Goal: Transaction & Acquisition: Purchase product/service

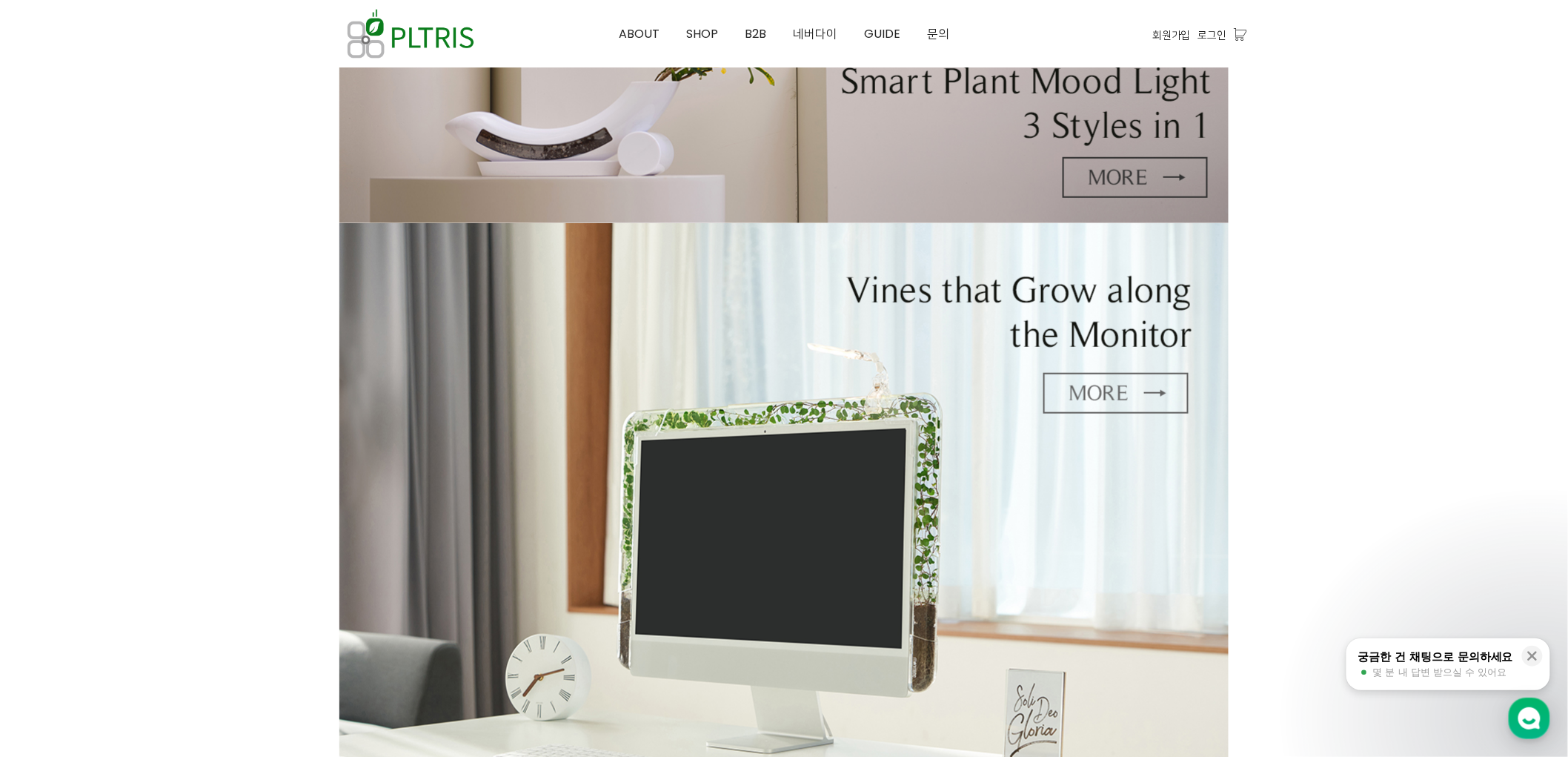
scroll to position [494, 0]
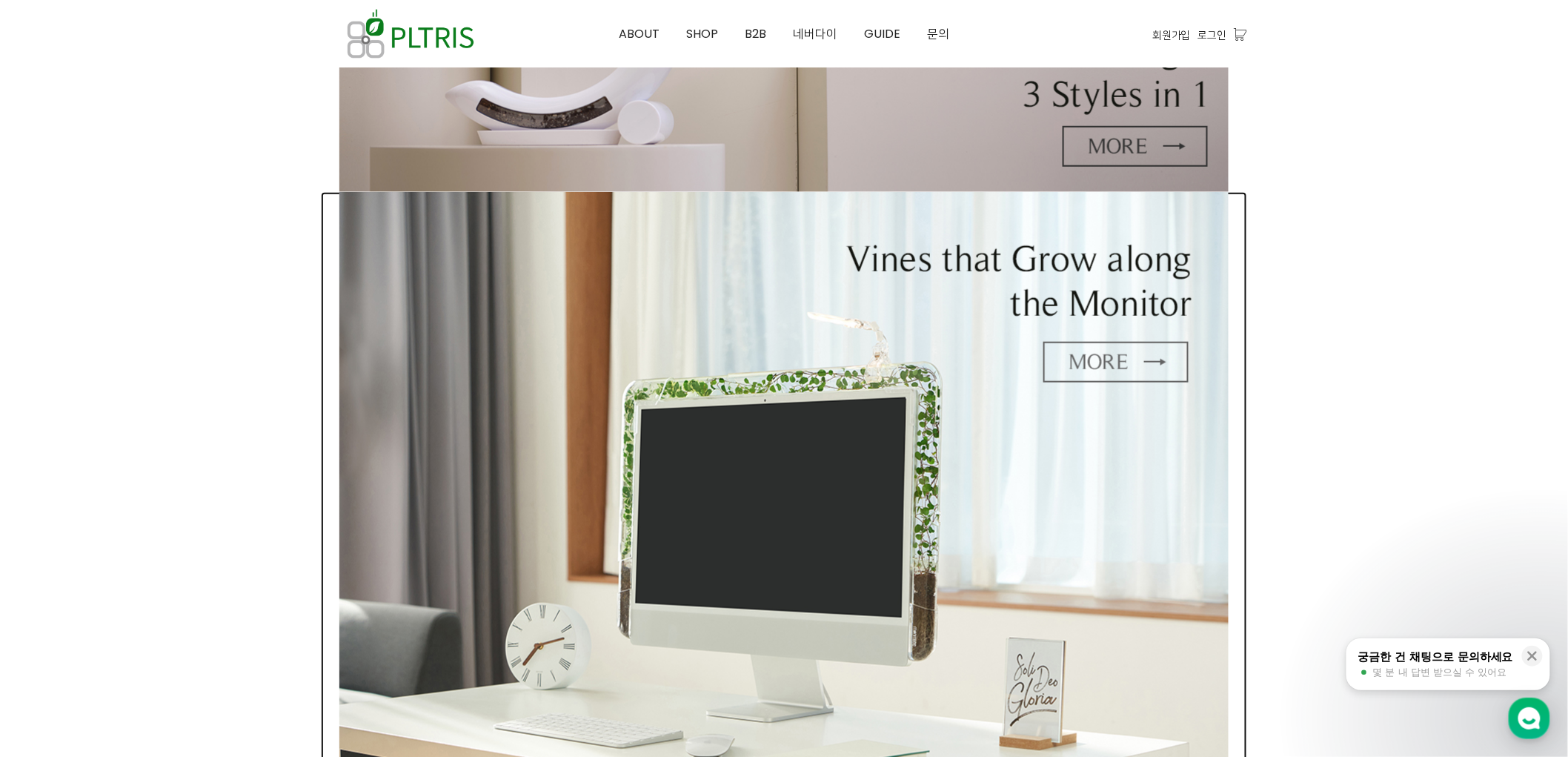
click at [787, 390] on img at bounding box center [784, 478] width 889 height 572
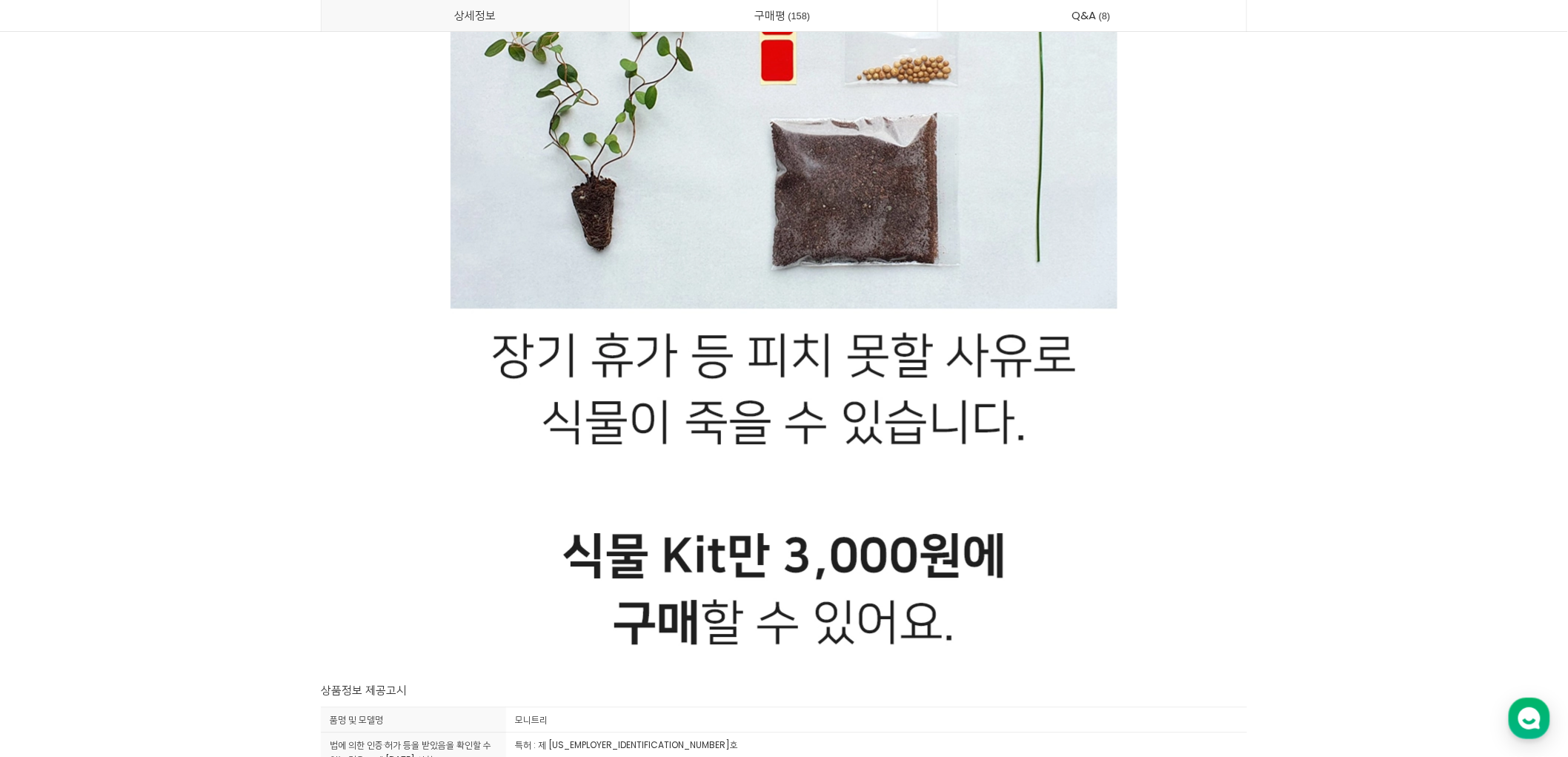
scroll to position [38969, 0]
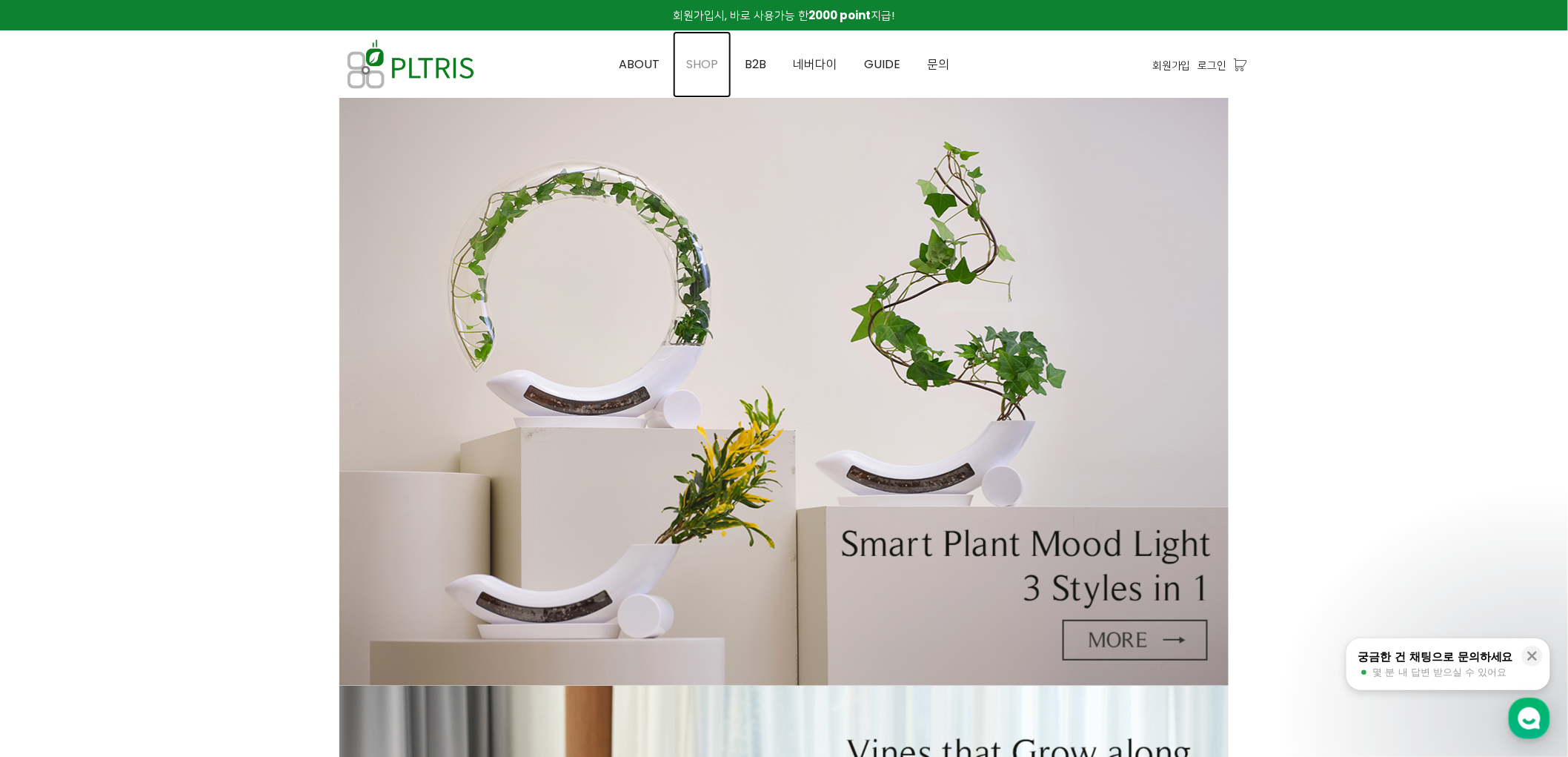
click at [716, 58] on span "SHOP" at bounding box center [702, 64] width 31 height 17
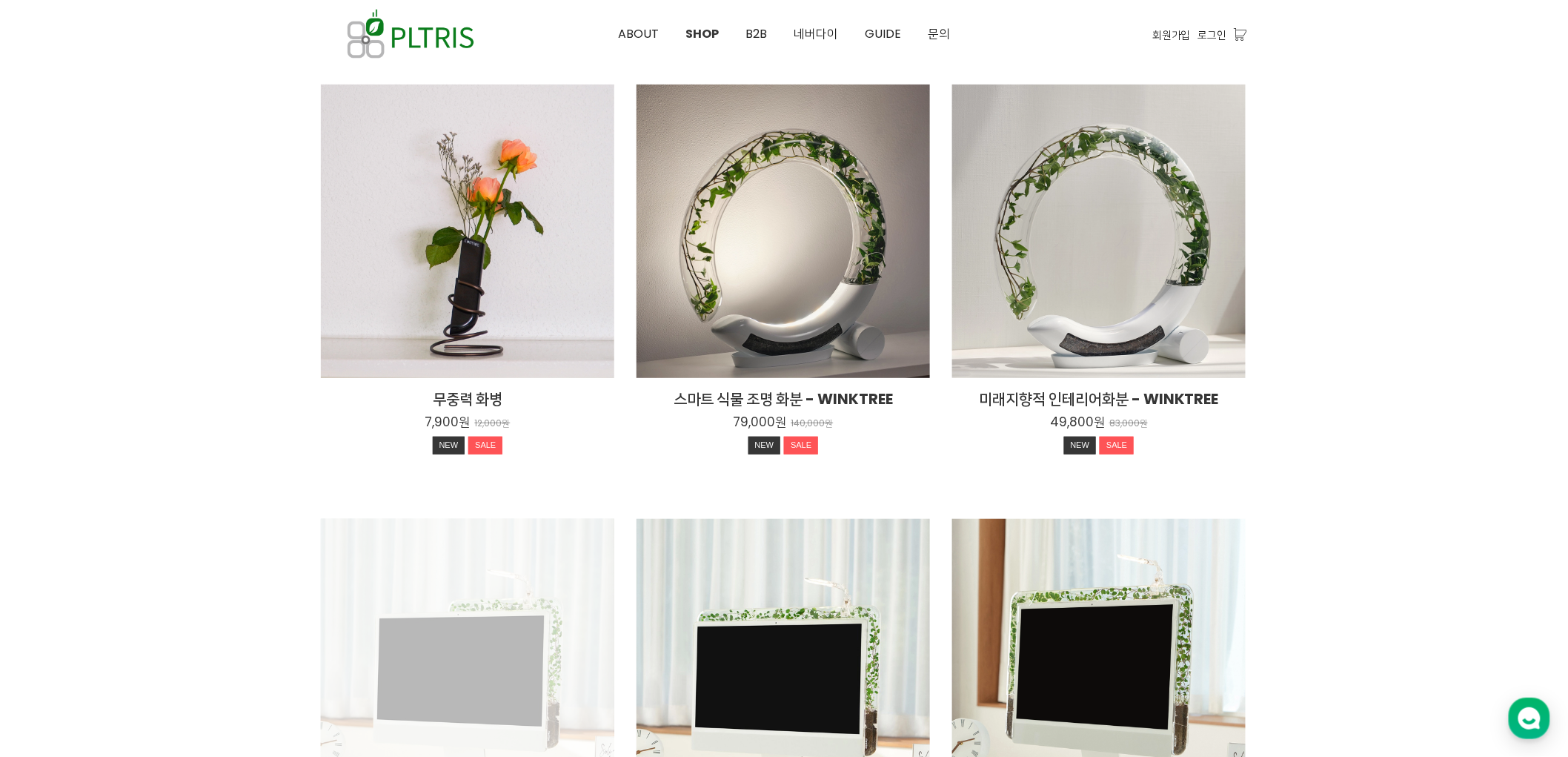
scroll to position [329, 0]
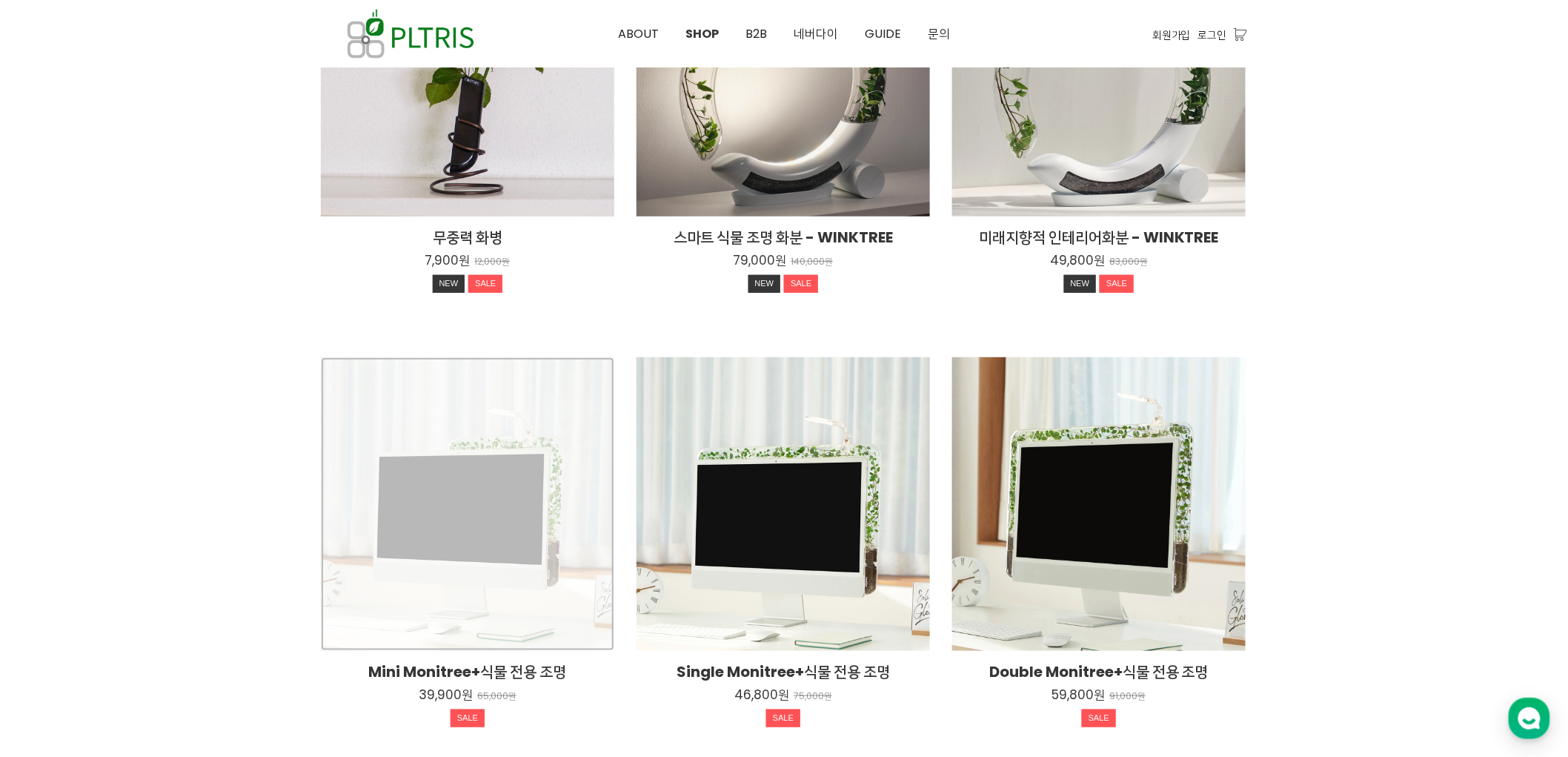
click at [514, 465] on div "Mini Monitree+식물 전용 조명 39,900원 65,000원 SALE" at bounding box center [467, 503] width 293 height 293
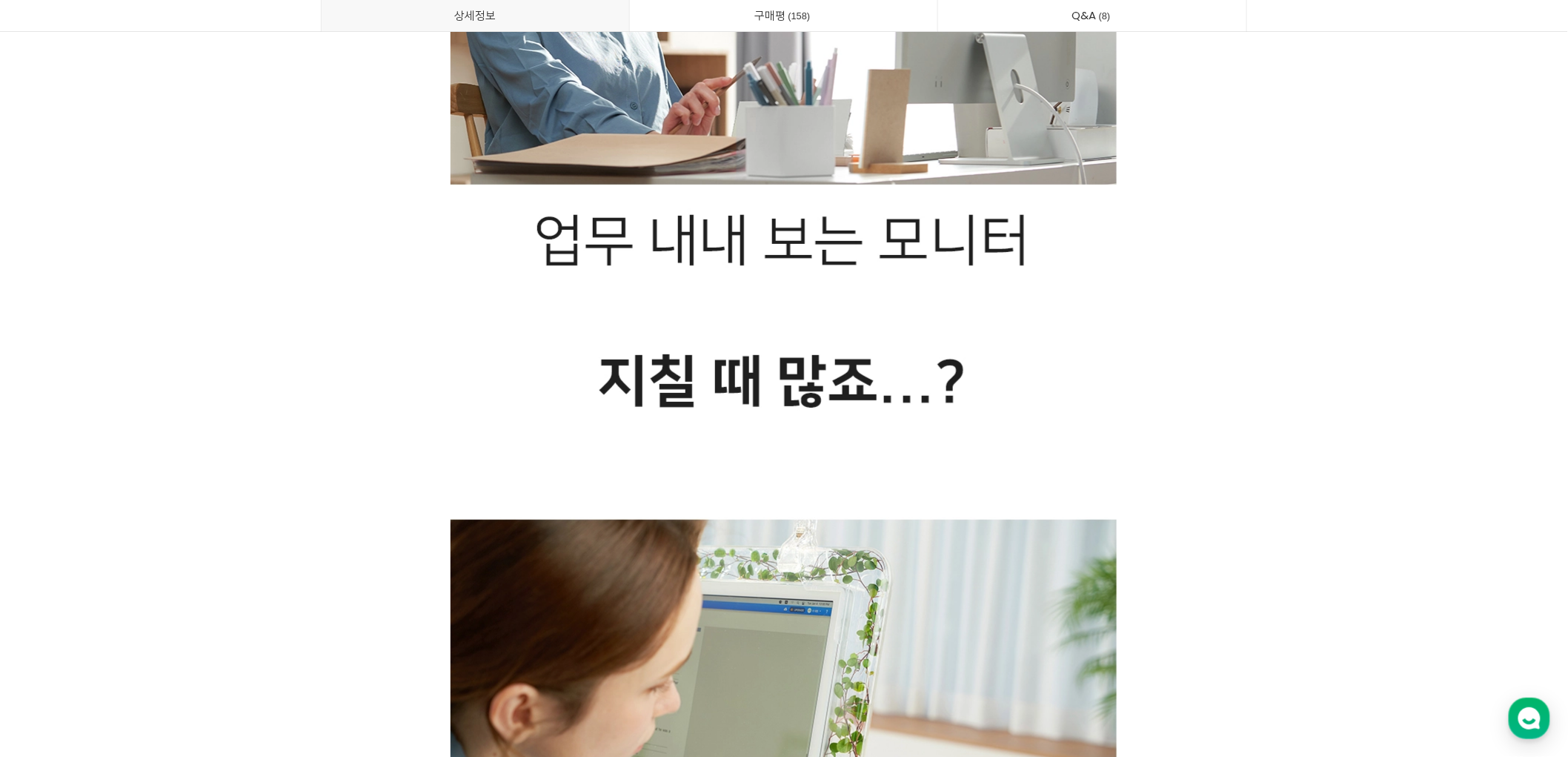
scroll to position [2639, 0]
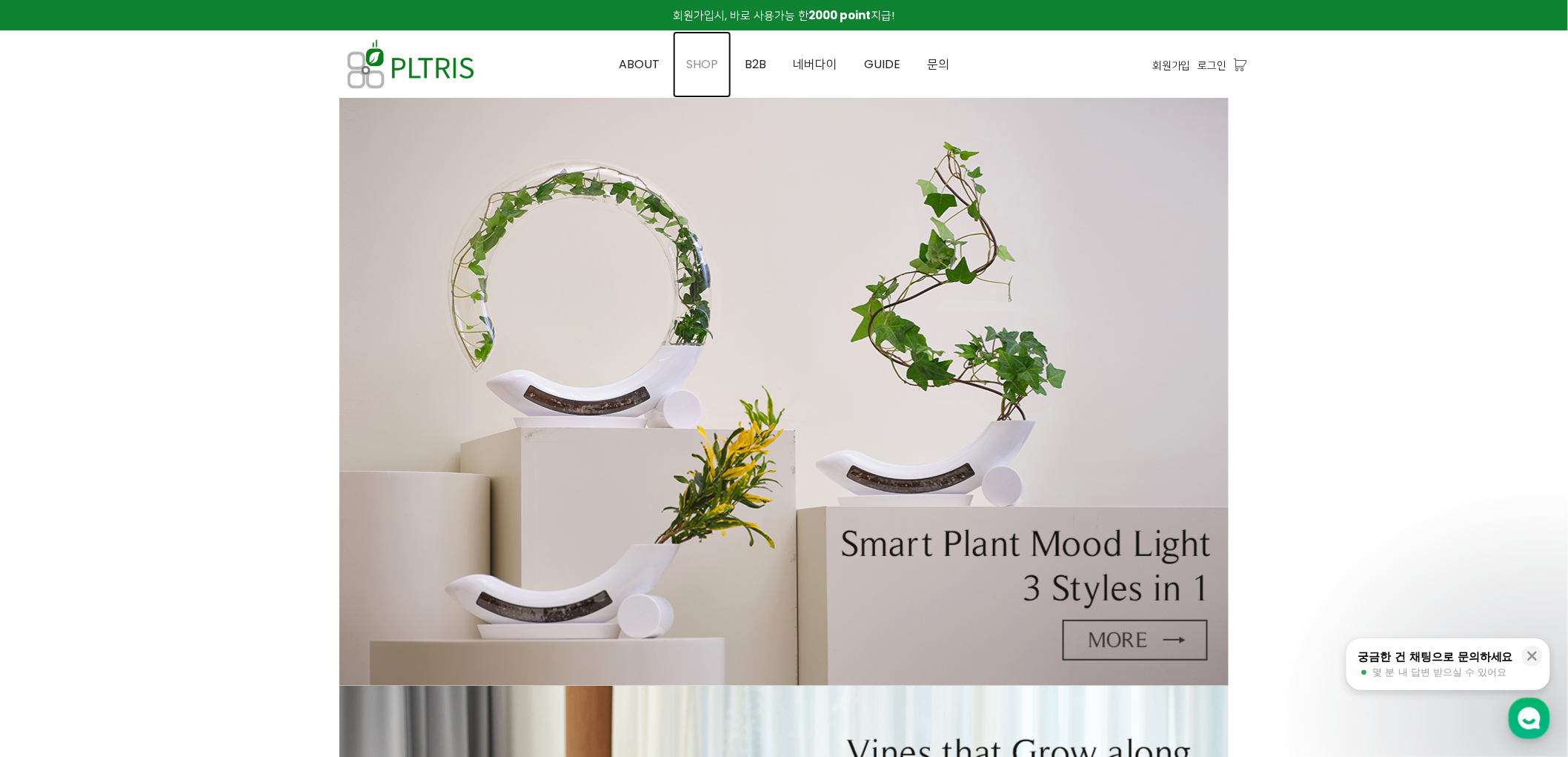
click at [700, 67] on span "SHOP" at bounding box center [702, 64] width 31 height 17
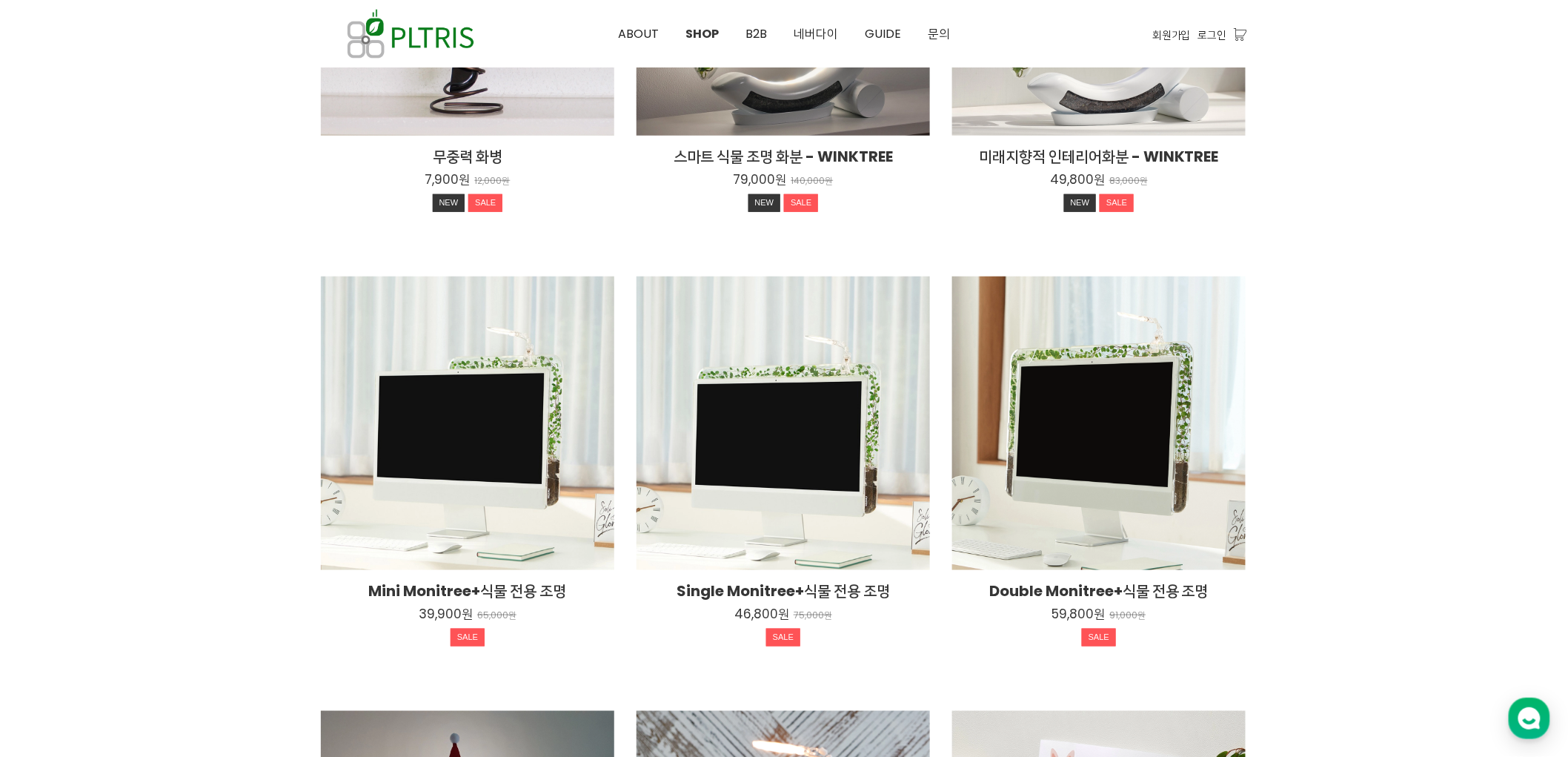
scroll to position [247, 0]
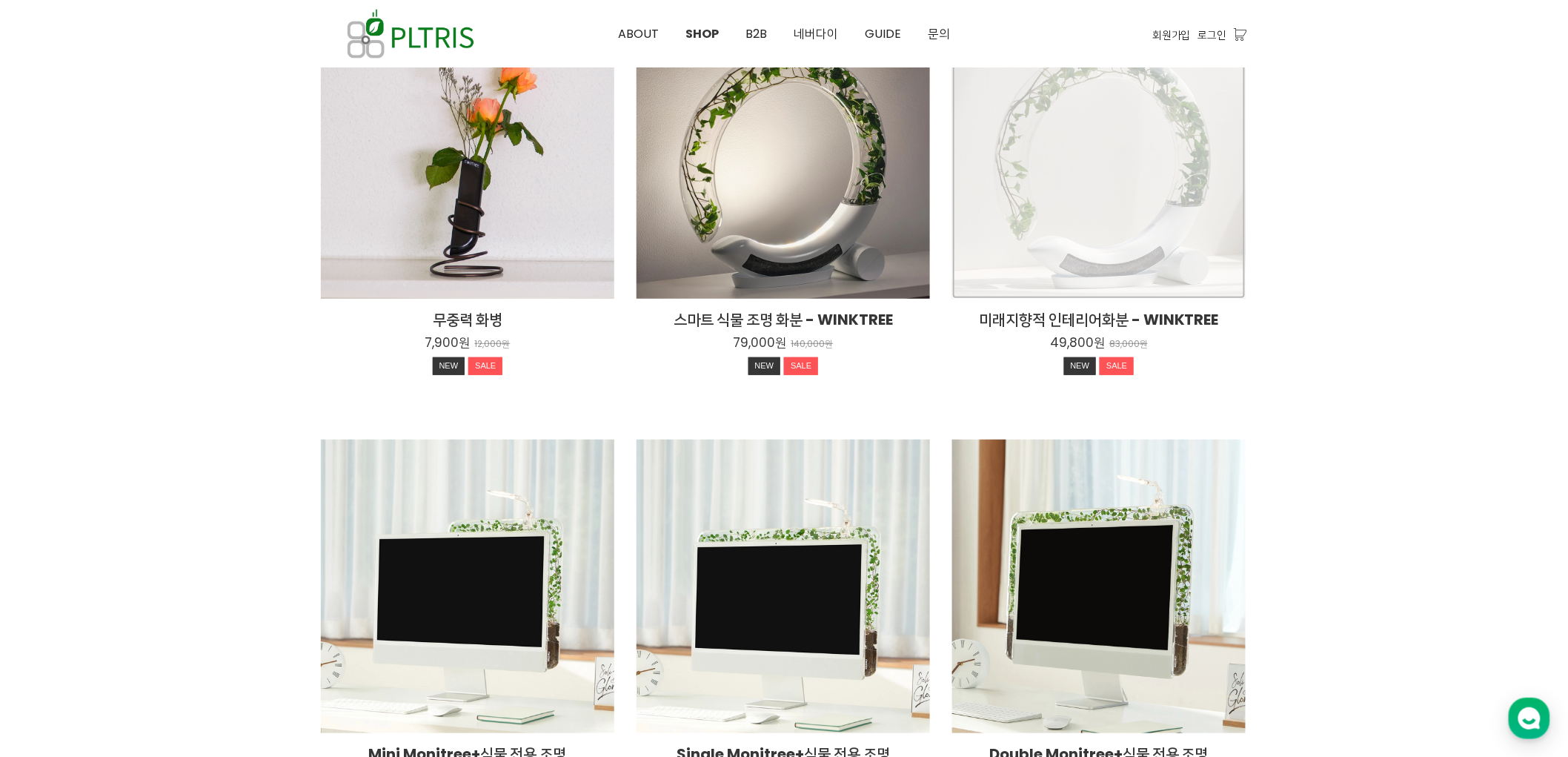
click at [1130, 218] on div "미래지향적 인테리어화분 - WINKTREE 49,800원 83,000원 NEW SALE" at bounding box center [1099, 152] width 293 height 293
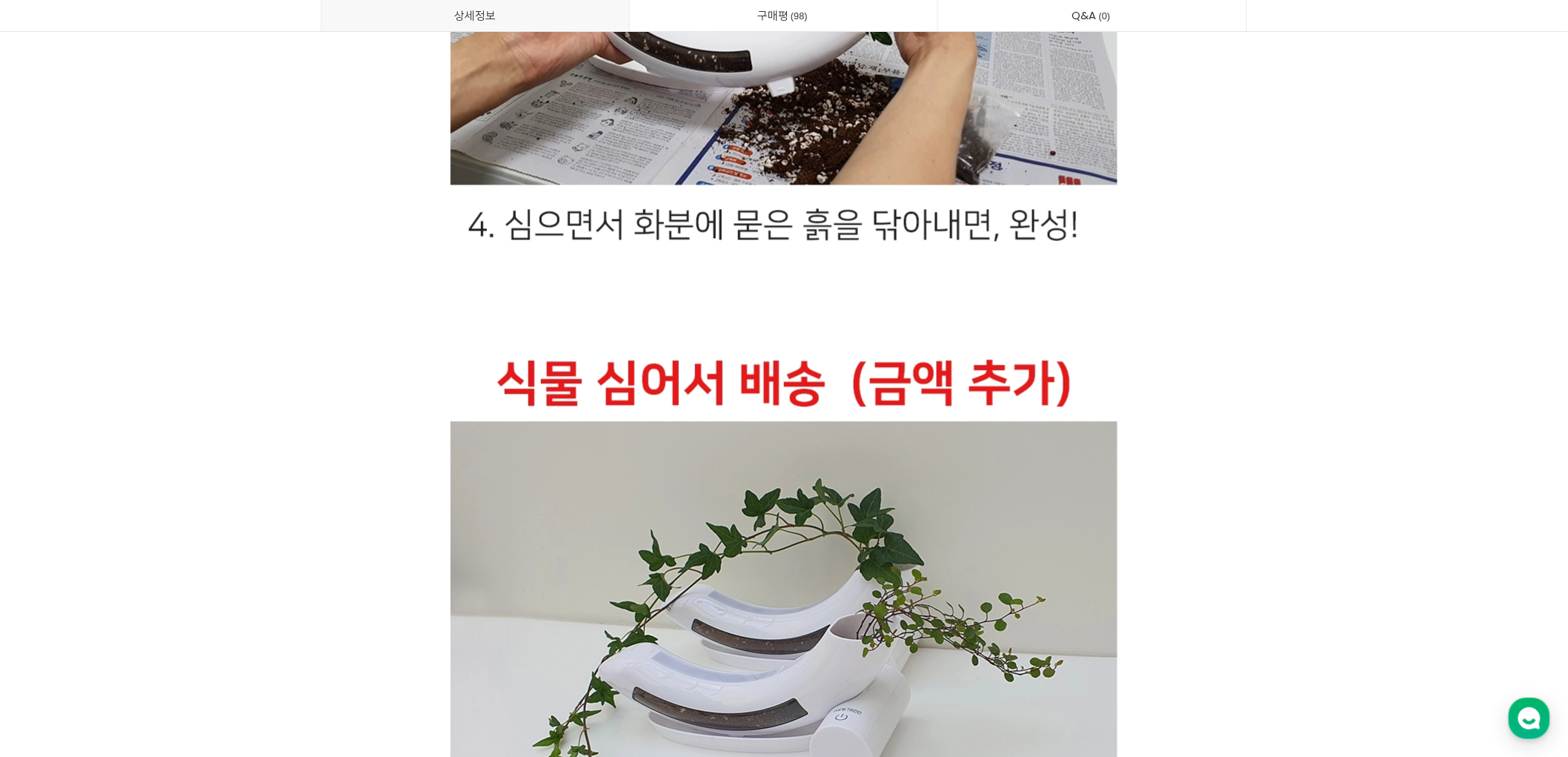
scroll to position [27023, 0]
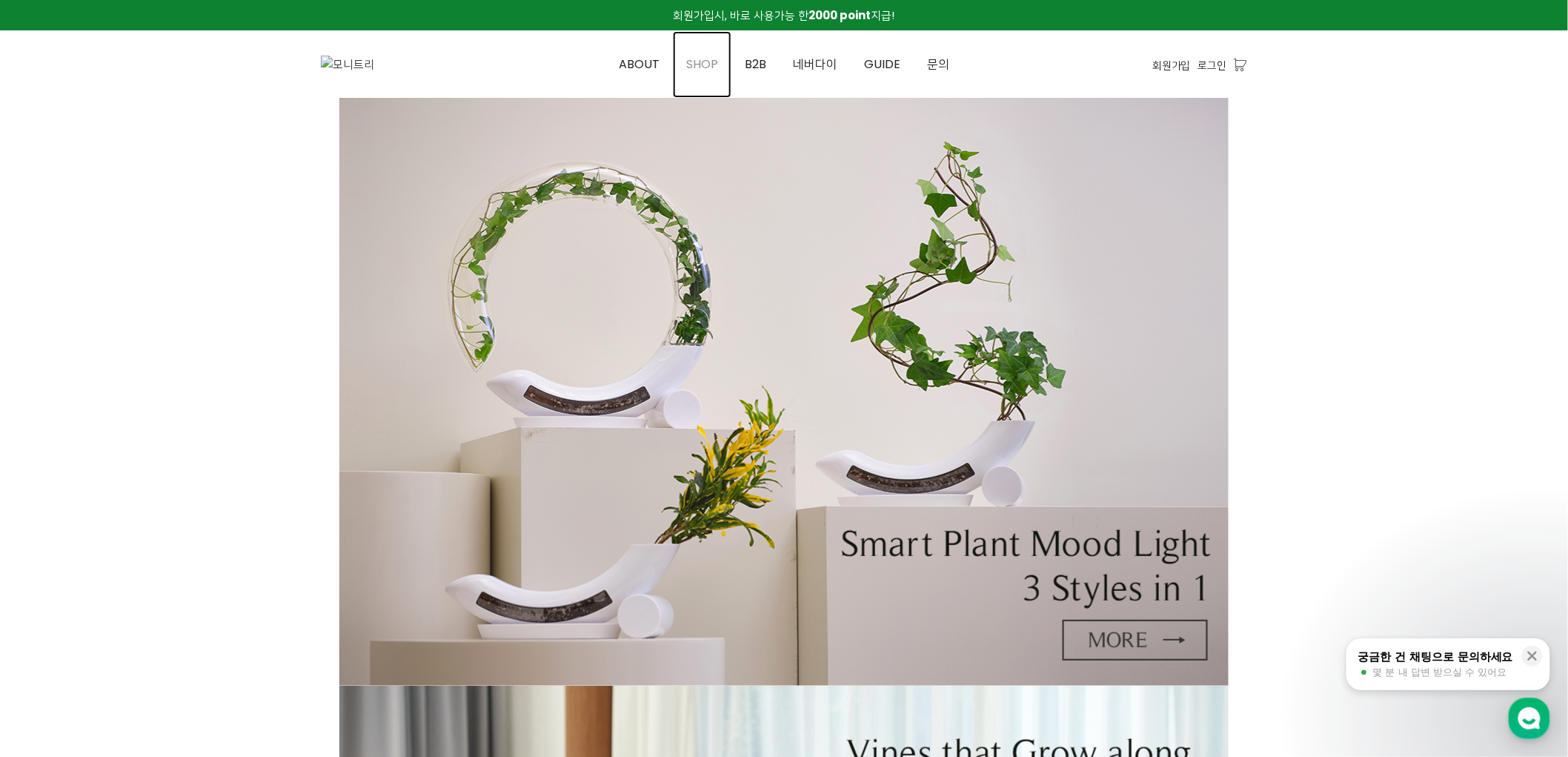
click at [721, 67] on link "SHOP" at bounding box center [702, 65] width 58 height 67
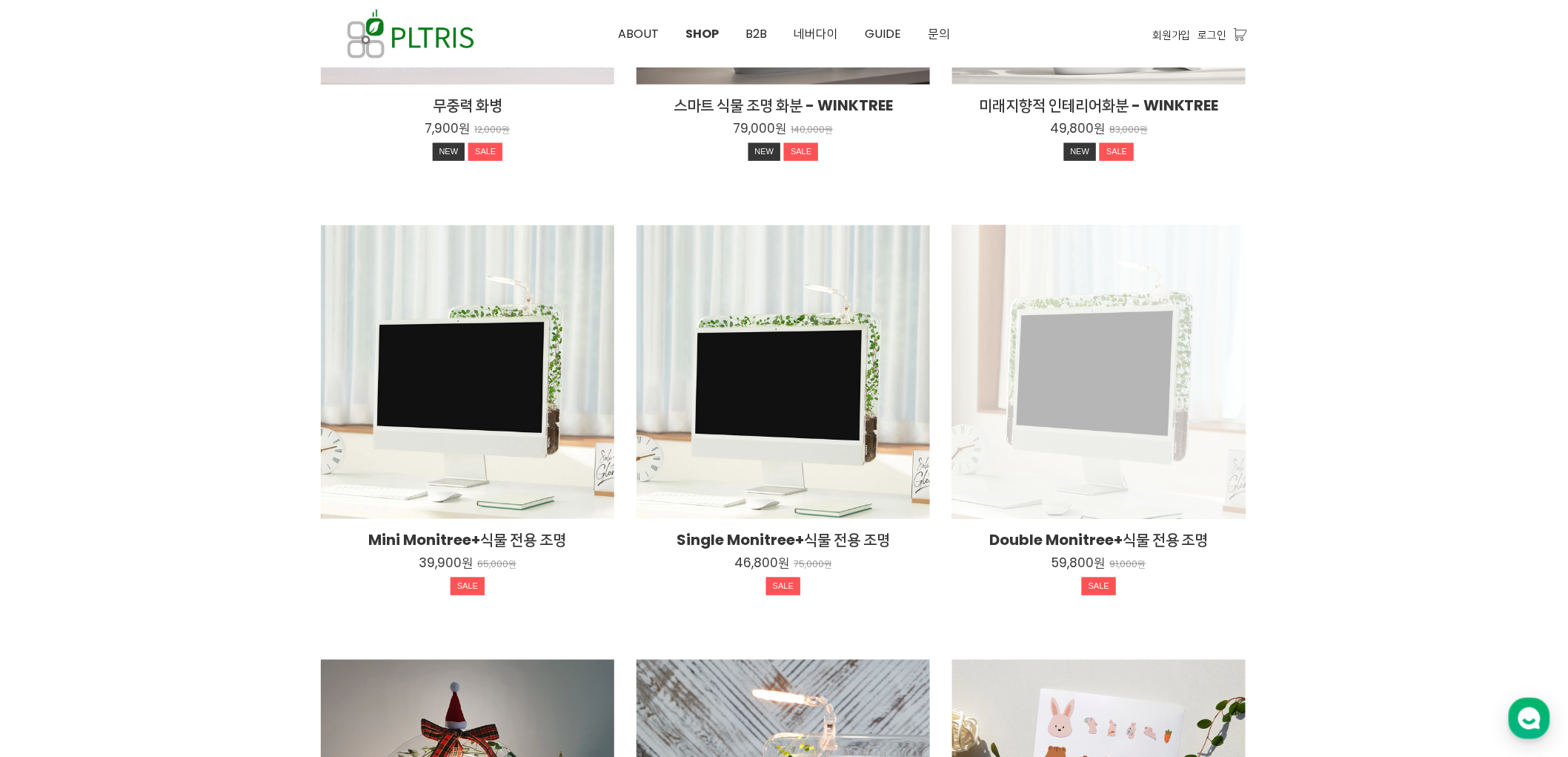
scroll to position [494, 0]
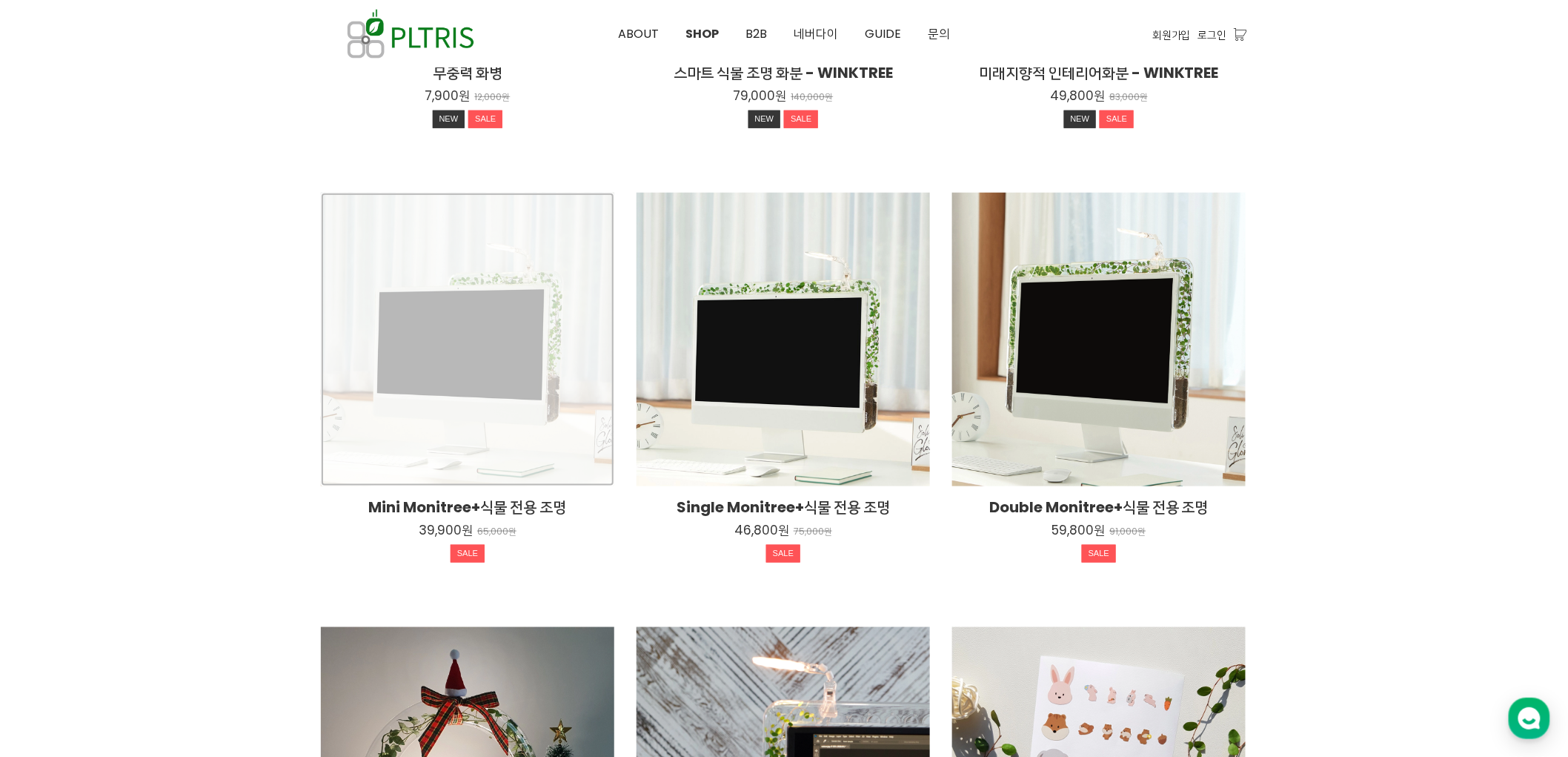
click at [544, 320] on div "Mini Monitree+식물 전용 조명 39,900원 65,000원 SALE" at bounding box center [467, 339] width 293 height 293
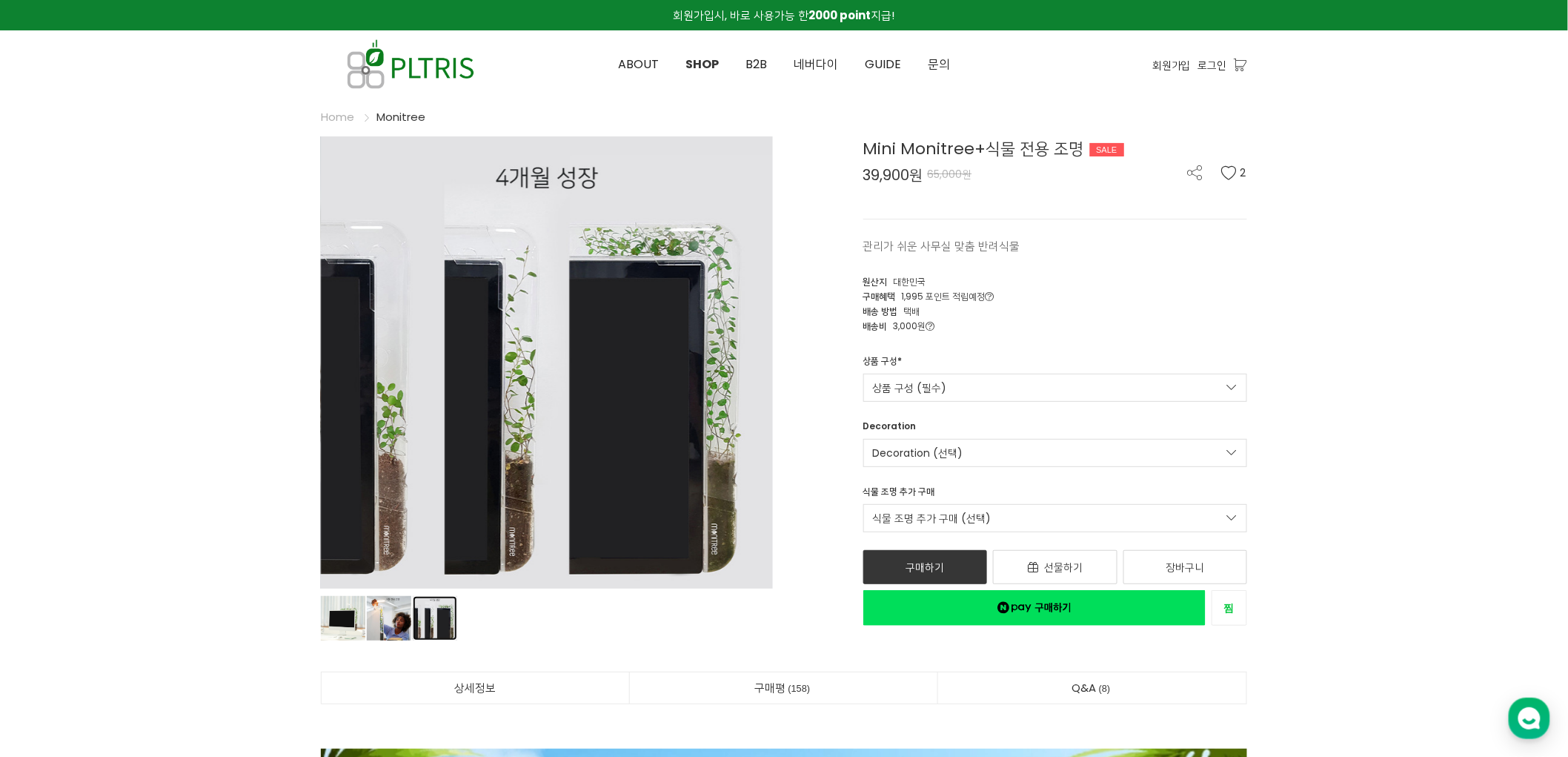
click at [365, 629] on link "상품 이미지" at bounding box center [343, 618] width 44 height 44
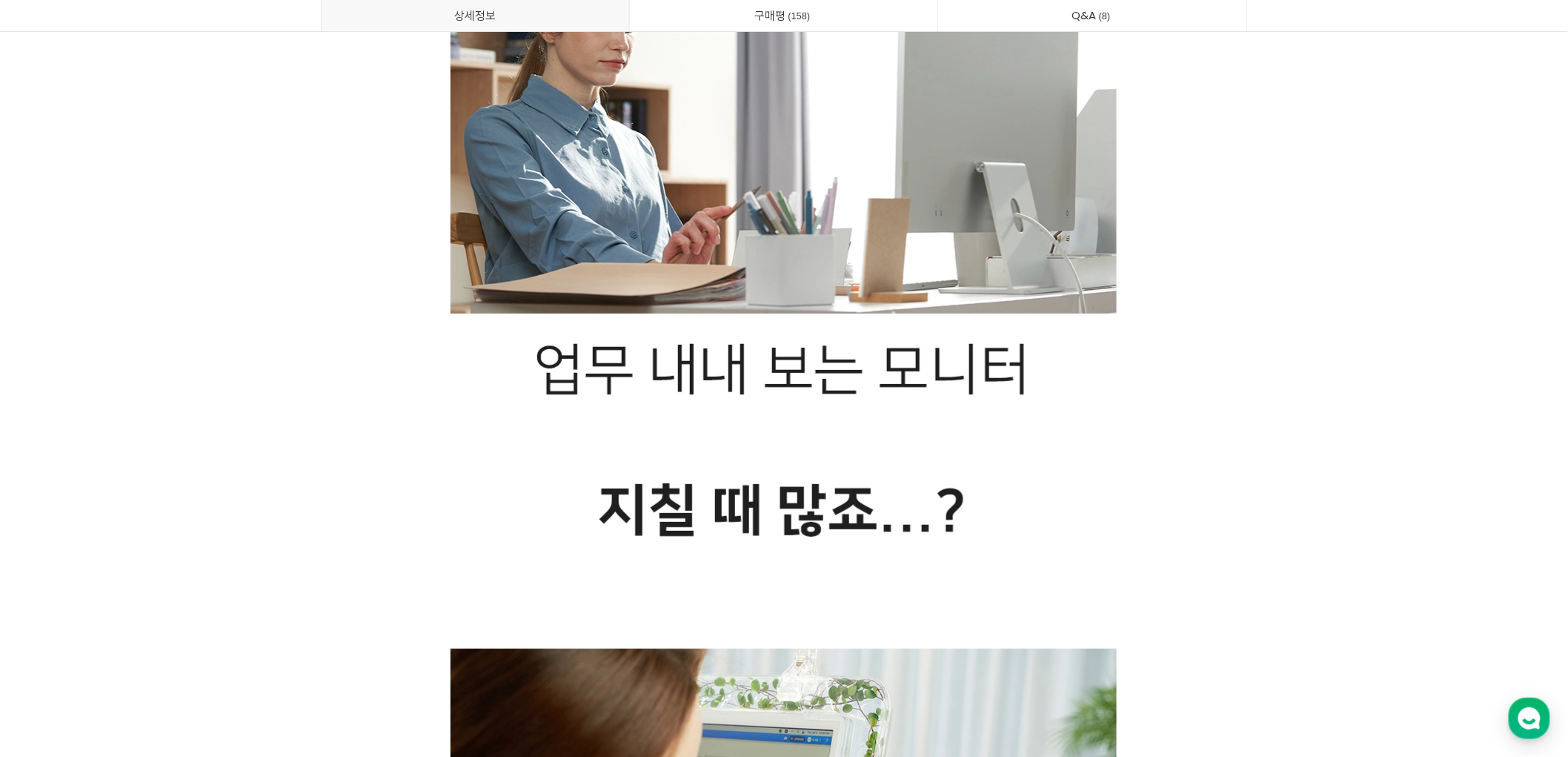
scroll to position [2471, 0]
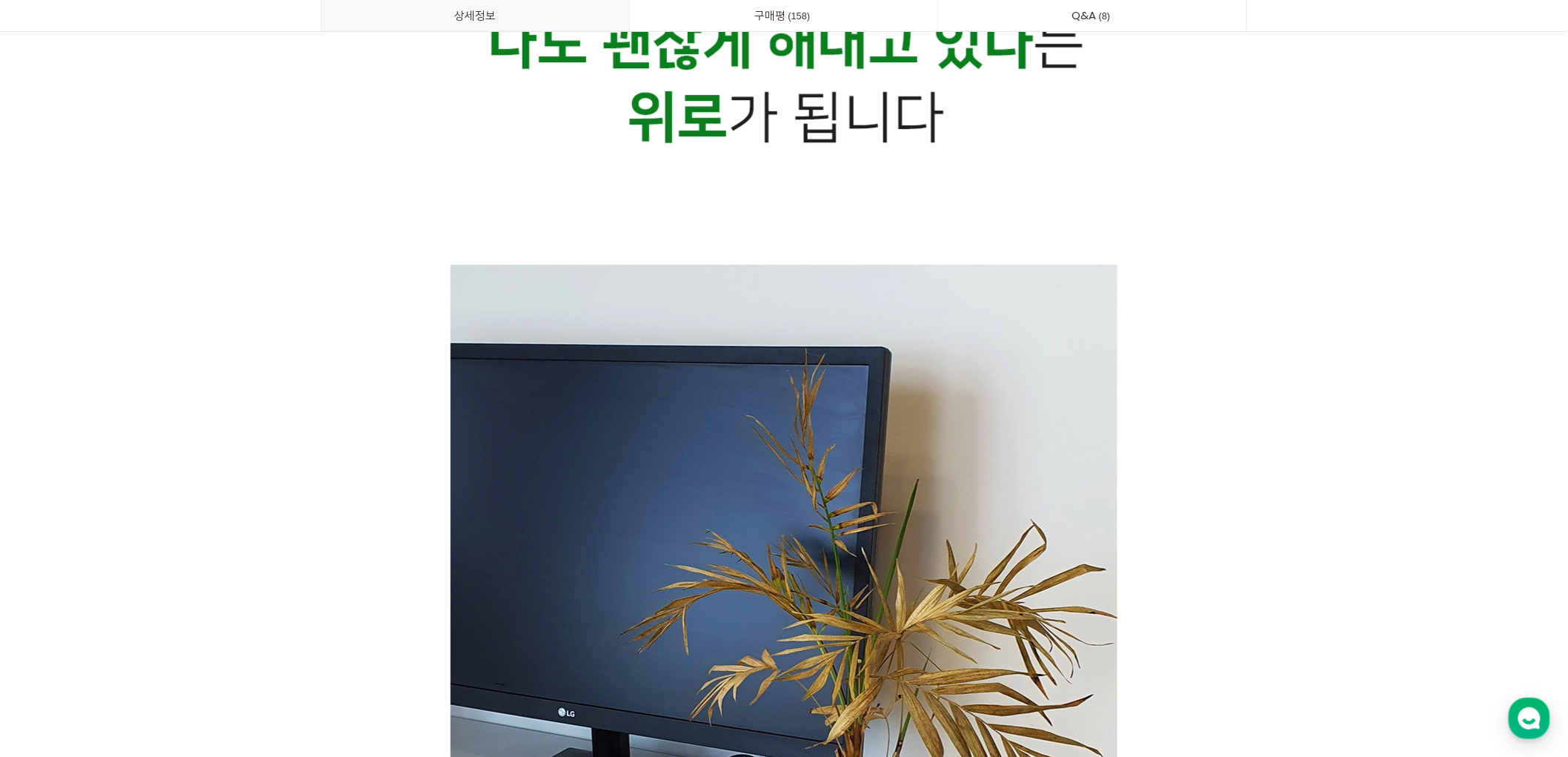
scroll to position [4449, 0]
